Goal: Task Accomplishment & Management: Use online tool/utility

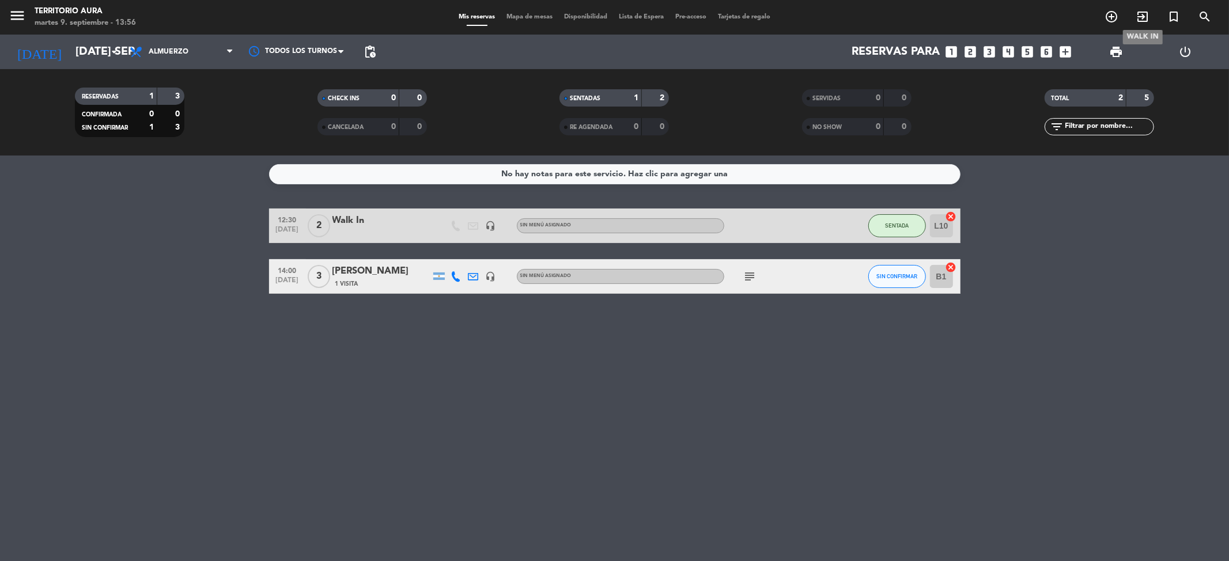
click at [1134, 17] on span "exit_to_app" at bounding box center [1142, 17] width 31 height 20
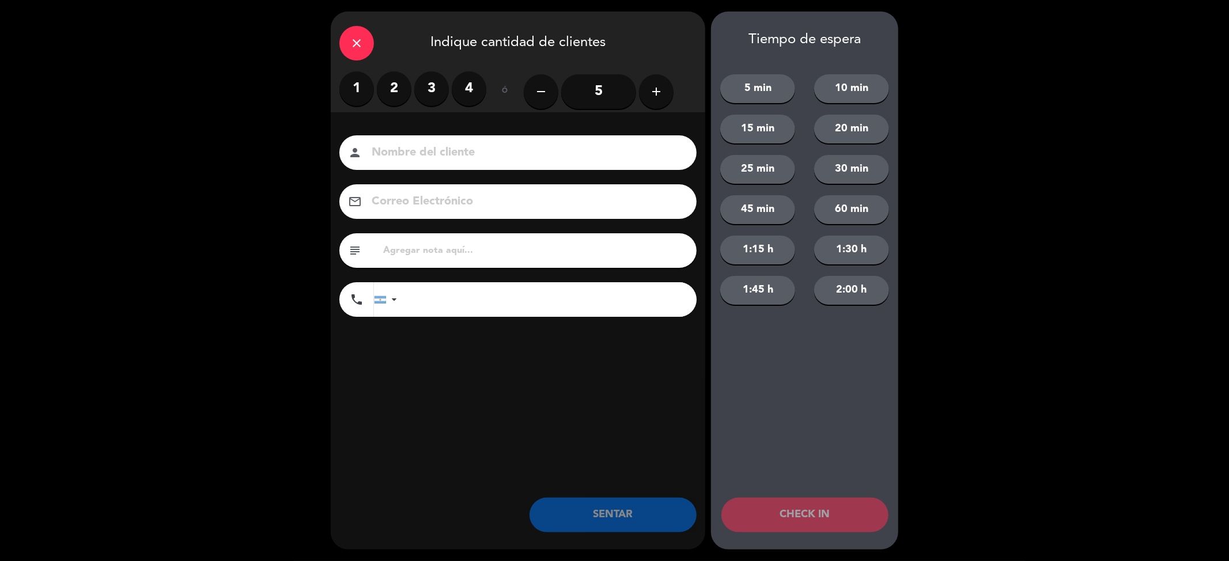
drag, startPoint x: 353, startPoint y: 93, endPoint x: 372, endPoint y: 152, distance: 61.6
click at [355, 93] on label "1" at bounding box center [356, 88] width 35 height 35
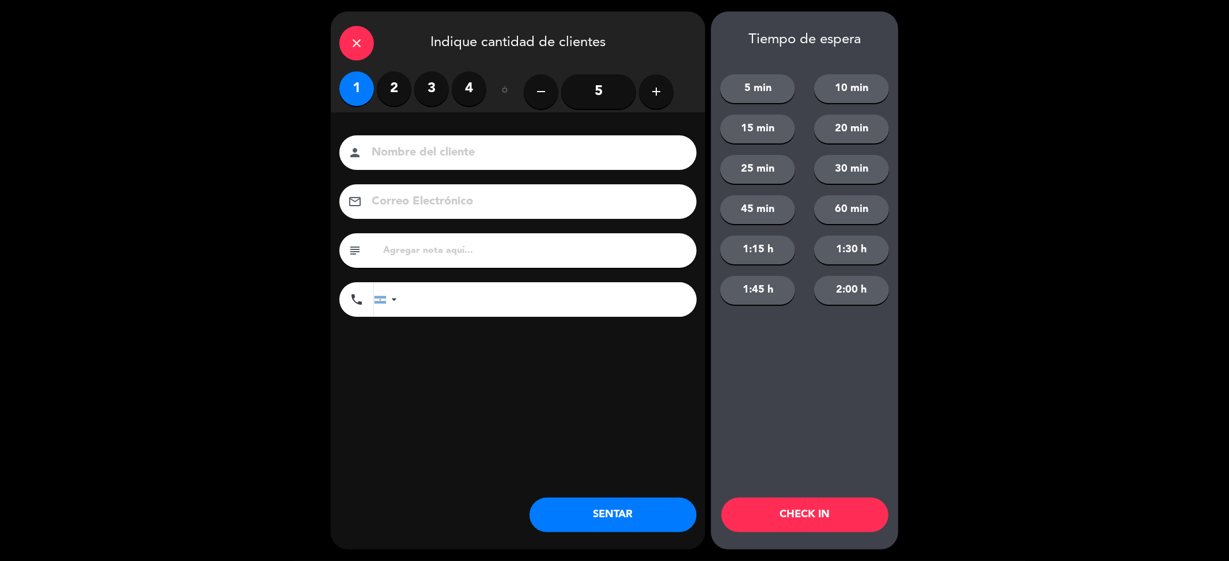
click at [564, 516] on button "SENTAR" at bounding box center [613, 515] width 167 height 35
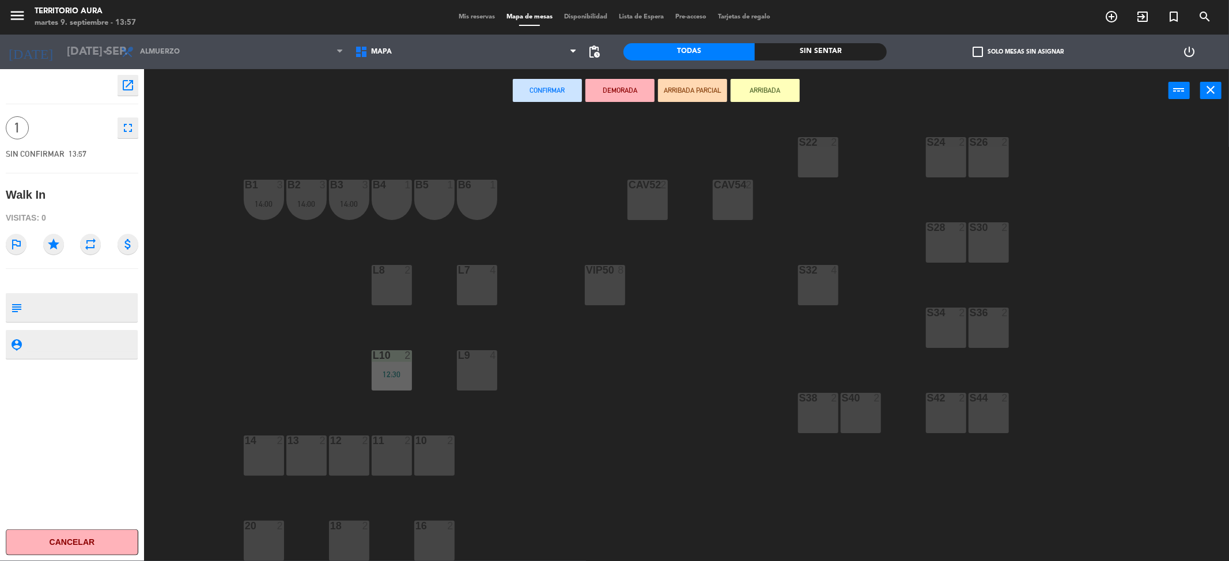
click at [427, 201] on div "B5 1" at bounding box center [434, 200] width 40 height 40
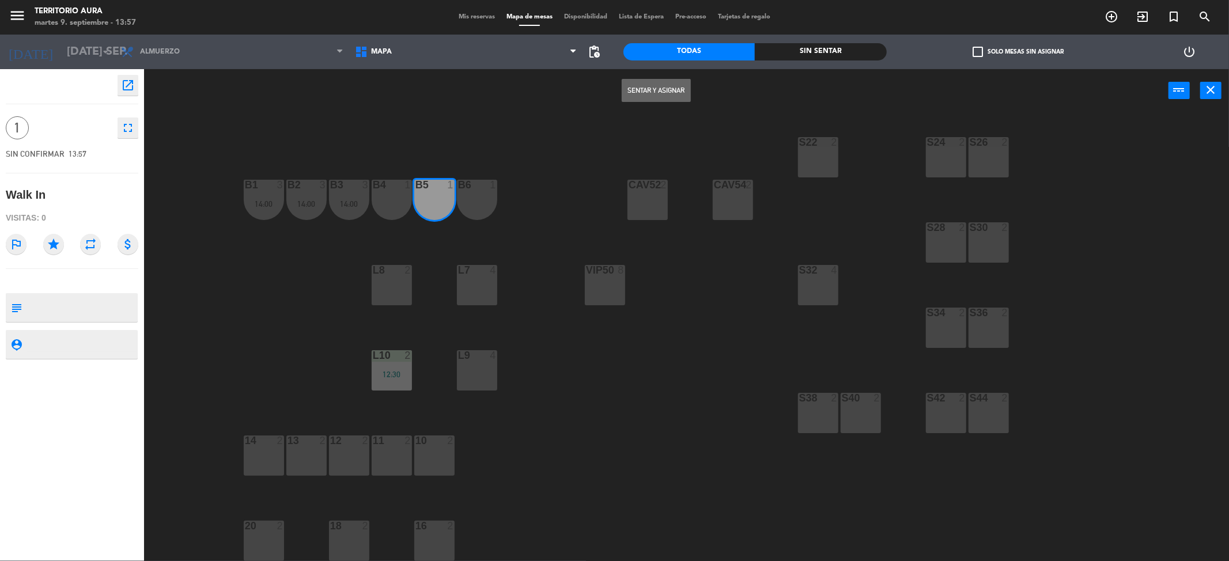
click at [663, 88] on button "Sentar y Asignar" at bounding box center [656, 90] width 69 height 23
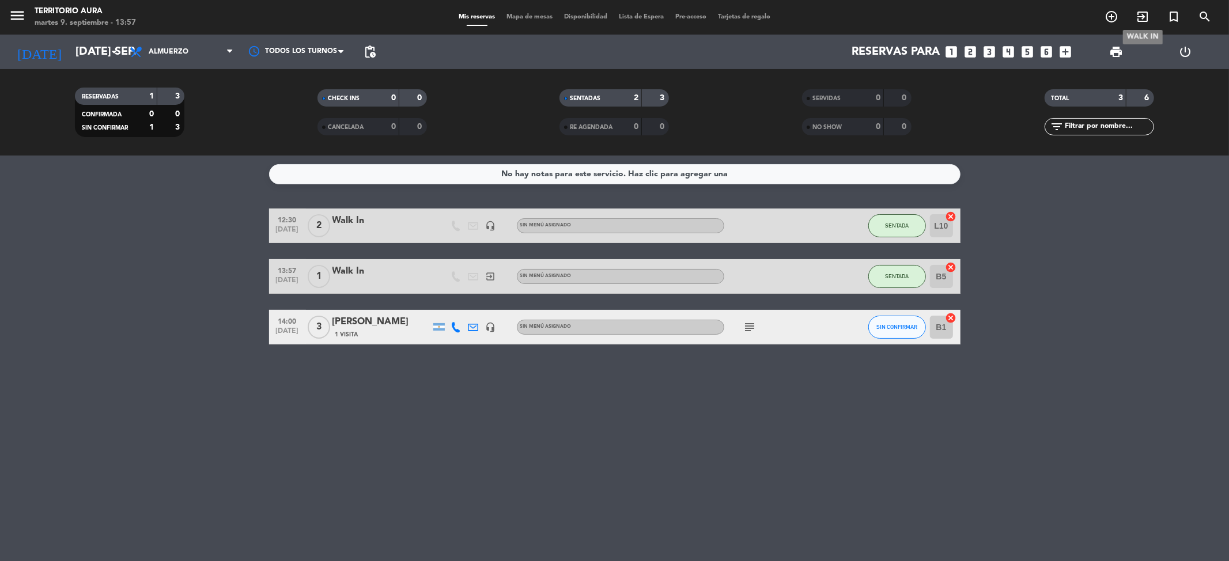
click at [1139, 15] on icon "exit_to_app" at bounding box center [1143, 17] width 14 height 14
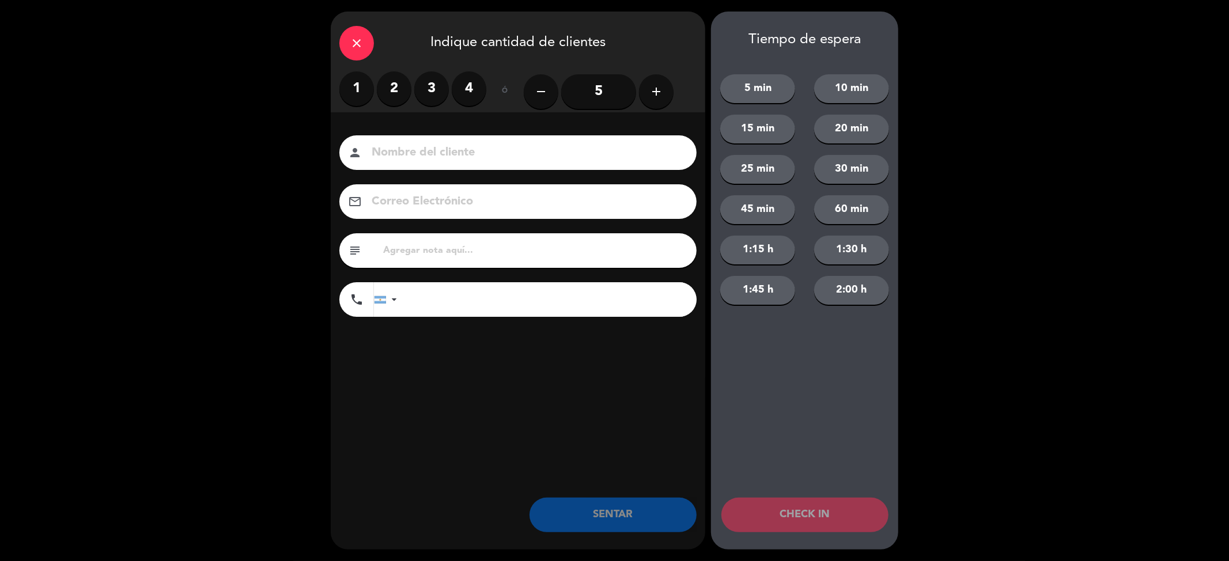
drag, startPoint x: 341, startPoint y: 97, endPoint x: 350, endPoint y: 92, distance: 10.3
click at [348, 95] on label "1" at bounding box center [356, 88] width 35 height 35
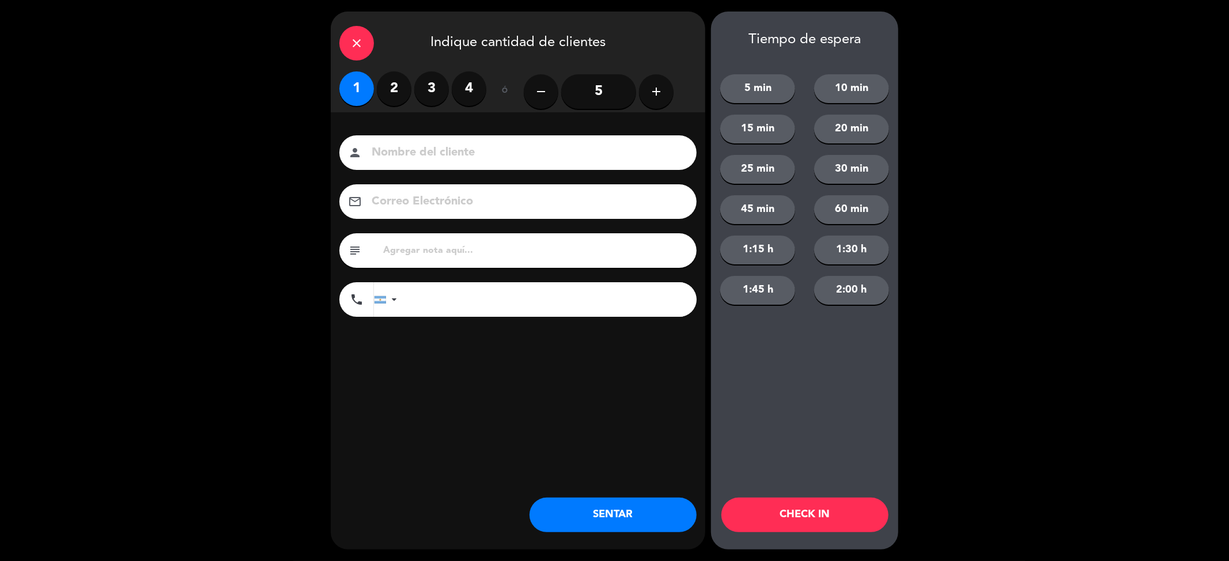
click at [571, 524] on button "SENTAR" at bounding box center [613, 515] width 167 height 35
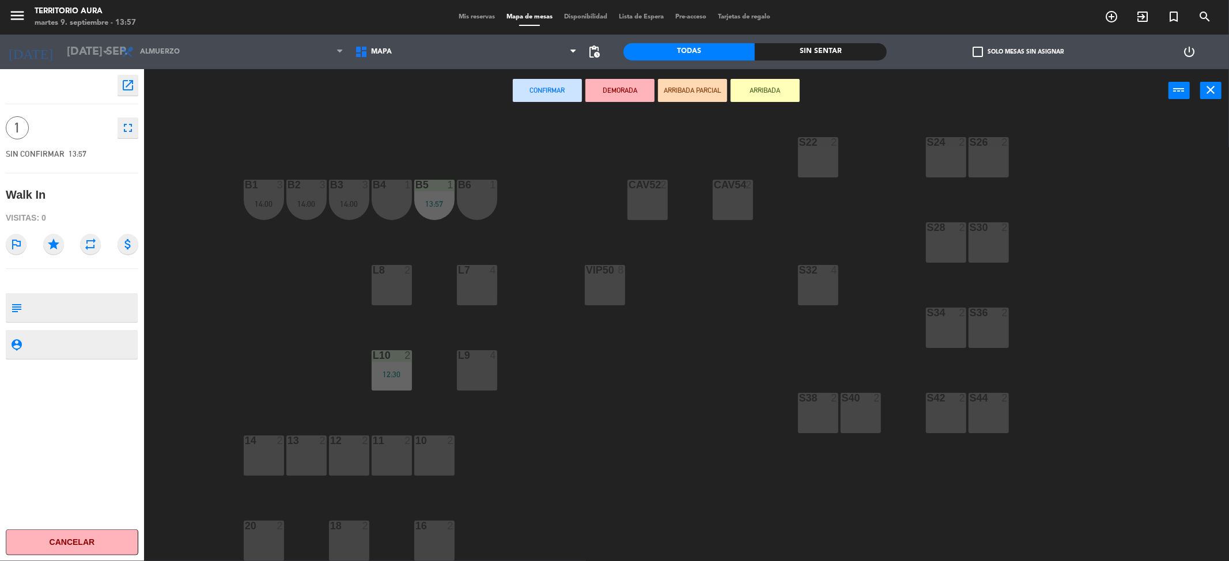
drag, startPoint x: 480, startPoint y: 192, endPoint x: 486, endPoint y: 188, distance: 8.0
click at [480, 191] on div "B6 1" at bounding box center [477, 200] width 40 height 40
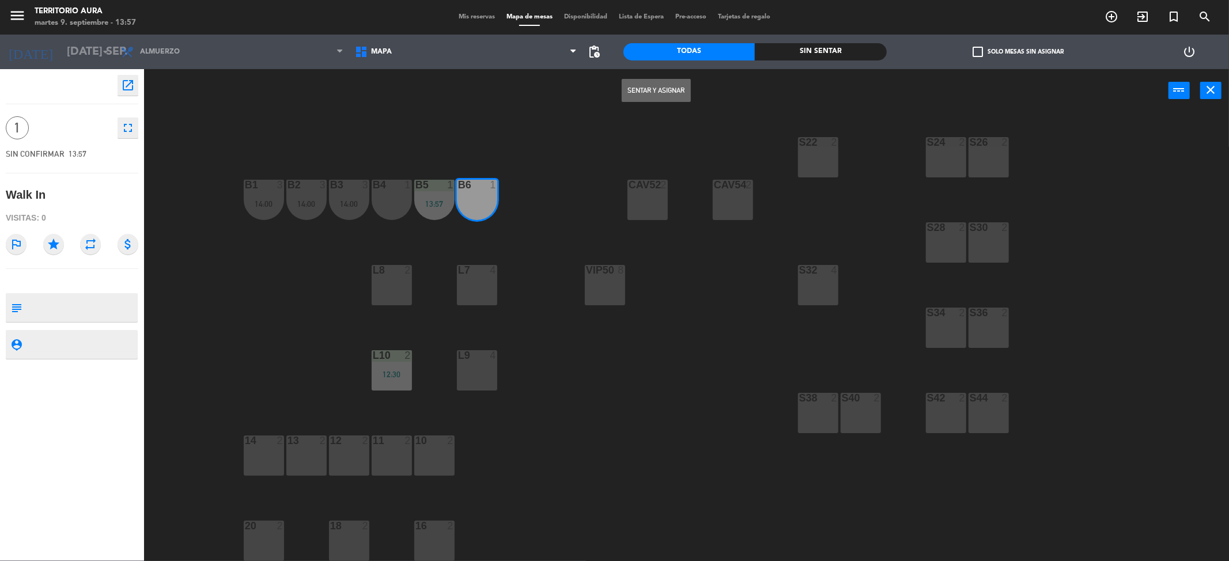
click at [664, 89] on button "Sentar y Asignar" at bounding box center [656, 90] width 69 height 23
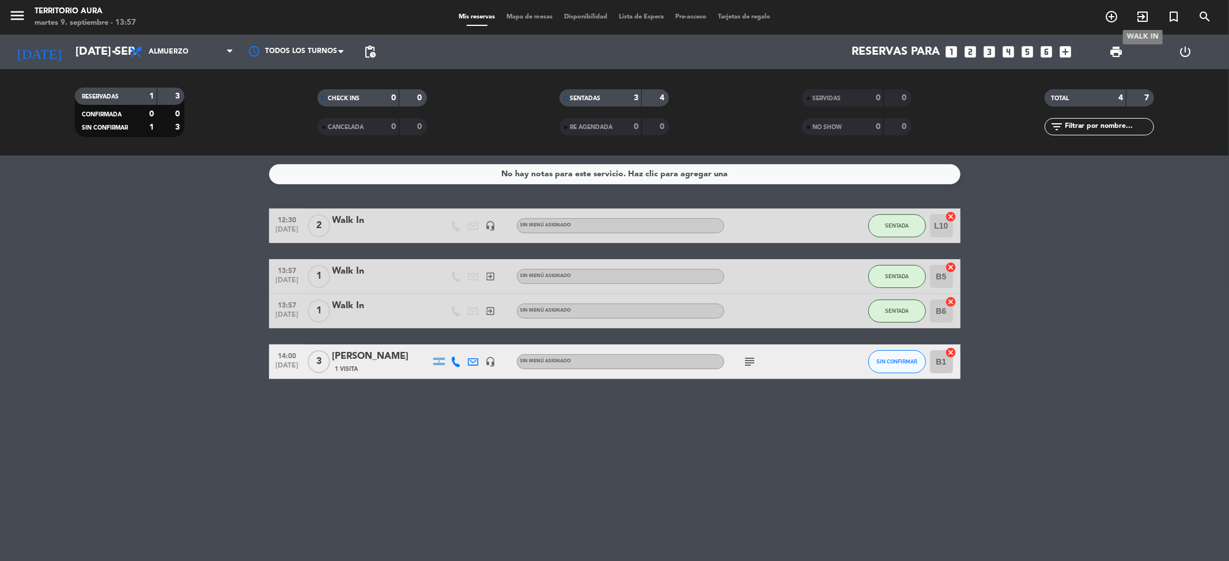
click at [1142, 8] on span "exit_to_app" at bounding box center [1142, 17] width 31 height 20
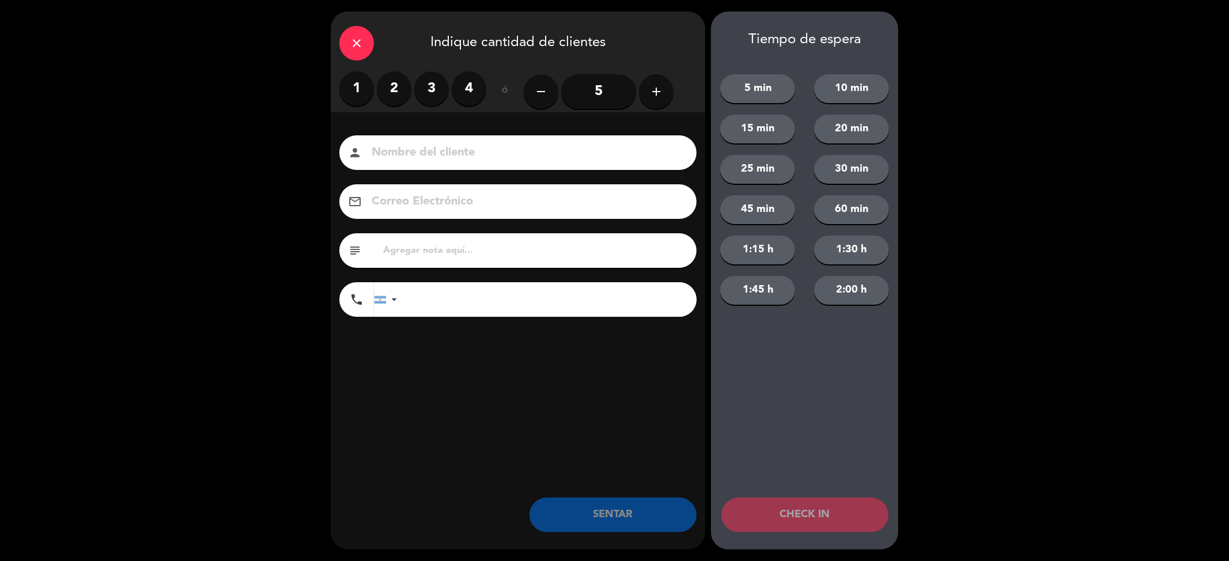
click at [394, 89] on label "2" at bounding box center [394, 88] width 35 height 35
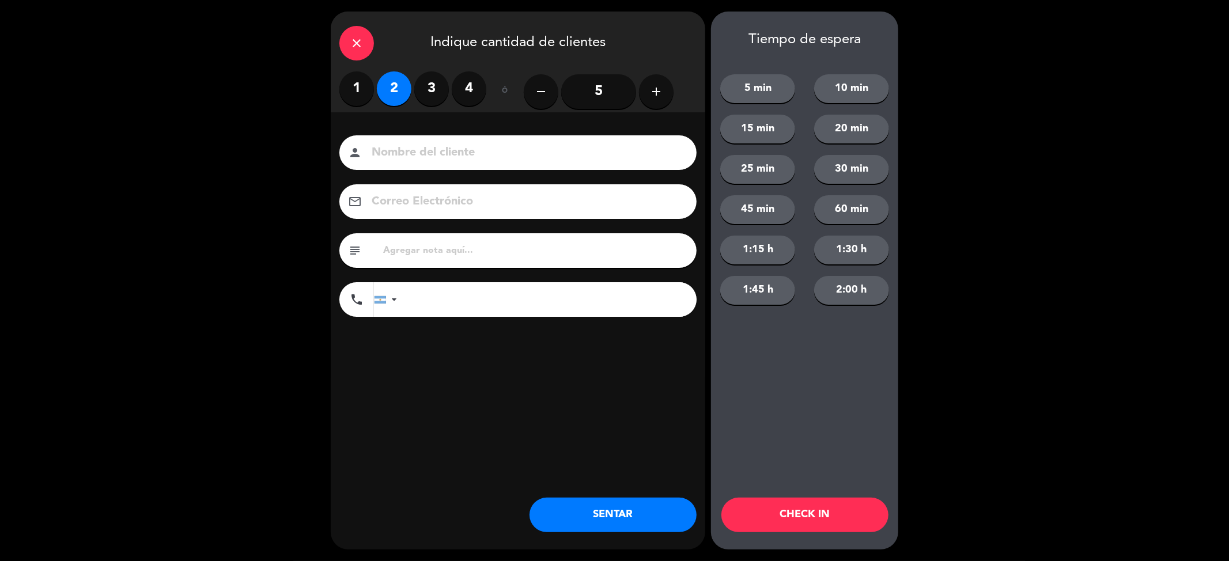
click at [588, 533] on div "close Indique cantidad de clientes 1 2 3 4 ó remove 5 add Nombre del cliente pe…" at bounding box center [518, 281] width 375 height 538
click at [599, 501] on button "SENTAR" at bounding box center [613, 515] width 167 height 35
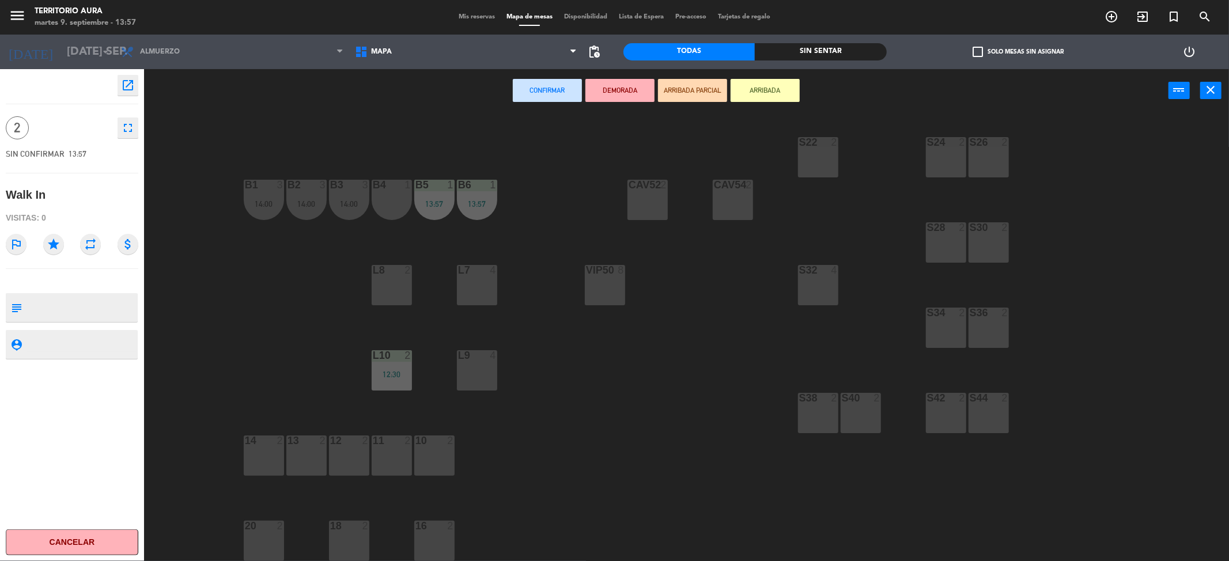
click at [394, 293] on div "L8 2" at bounding box center [392, 285] width 40 height 40
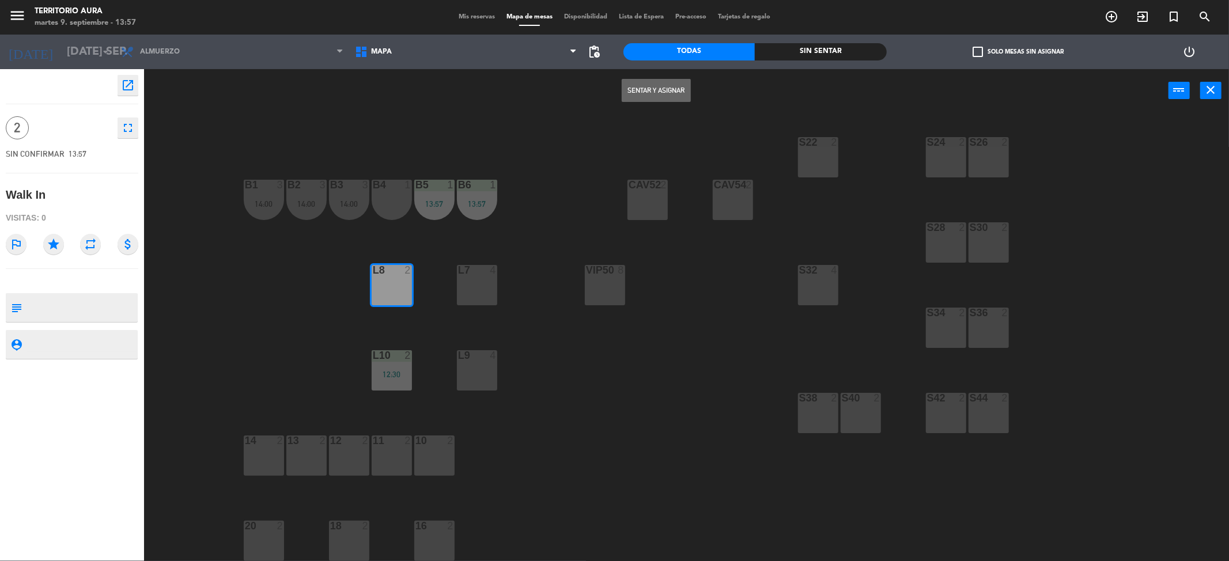
click at [650, 93] on button "Sentar y Asignar" at bounding box center [656, 90] width 69 height 23
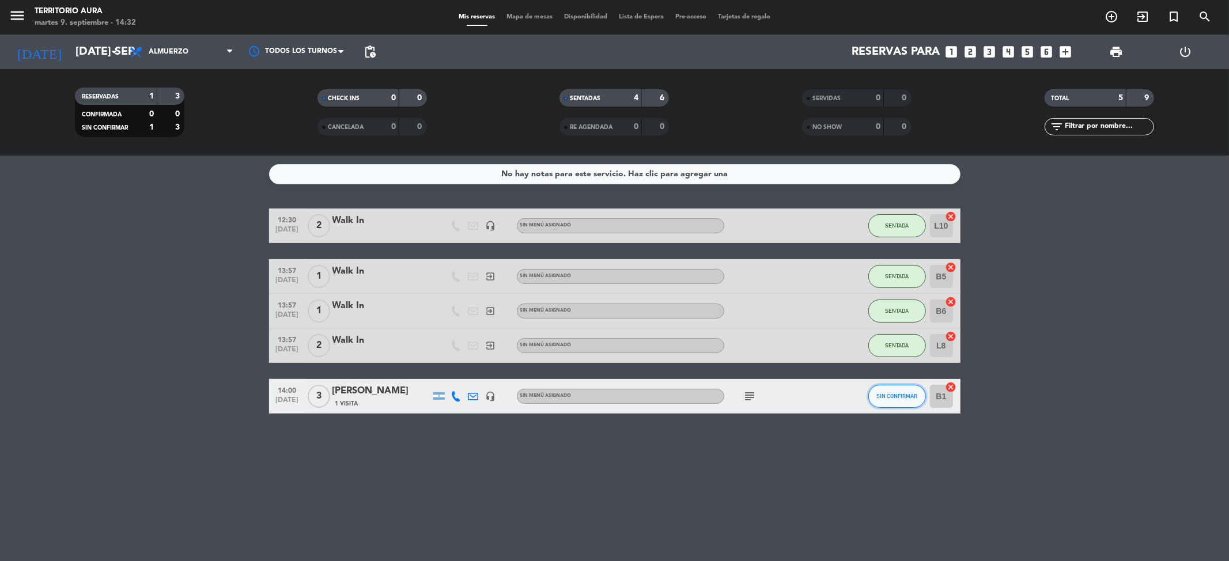
click at [895, 397] on span "SIN CONFIRMAR" at bounding box center [897, 396] width 41 height 6
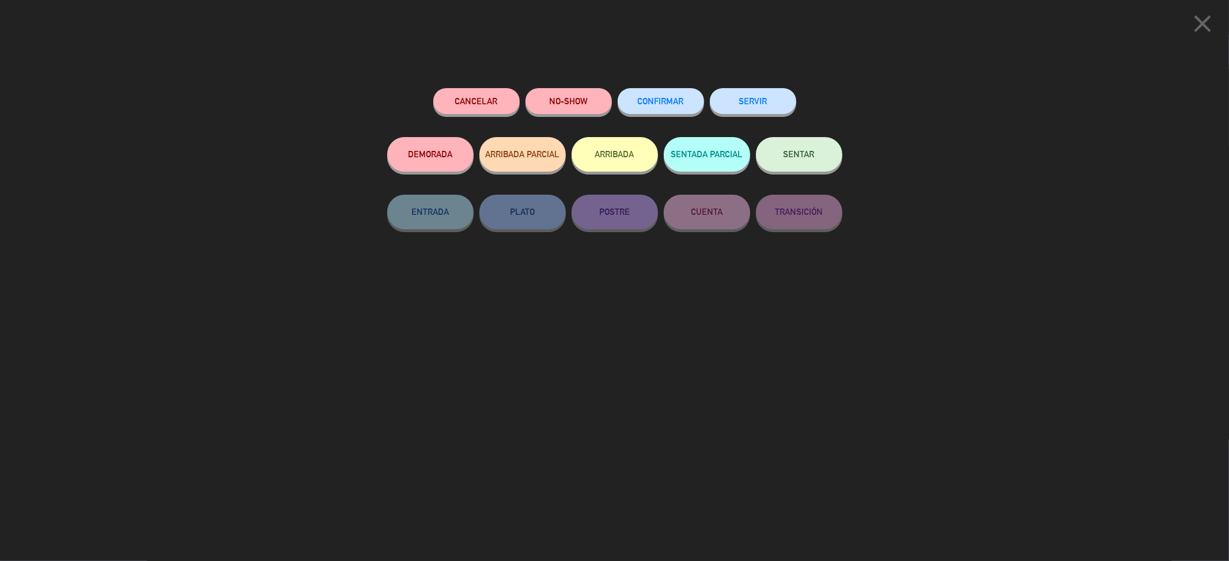
click at [812, 156] on span "SENTAR" at bounding box center [799, 154] width 31 height 10
